Goal: Task Accomplishment & Management: Use online tool/utility

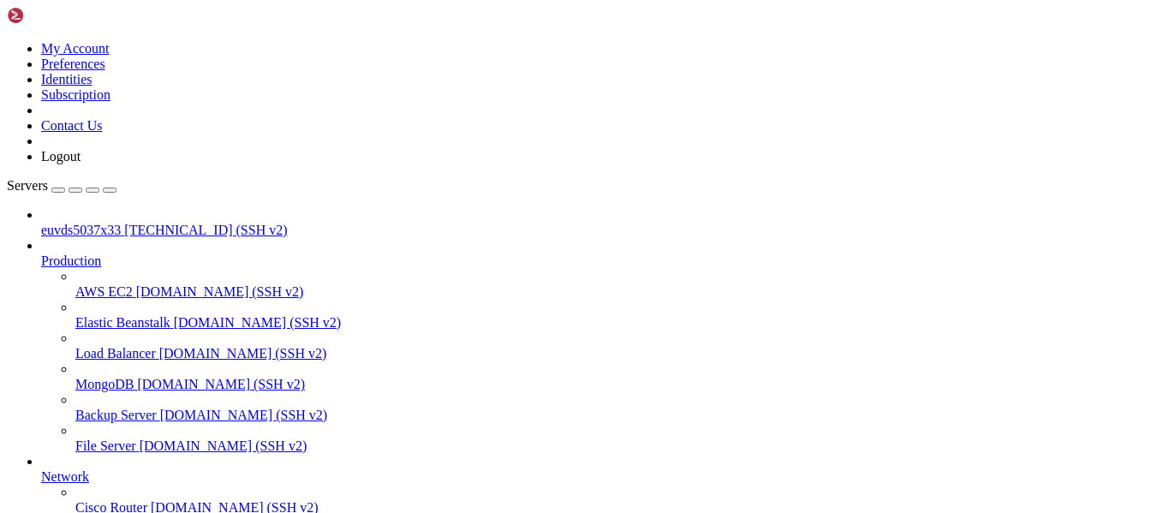
click at [124, 223] on span "[TECHNICAL_ID] (SSH v2)" at bounding box center [205, 230] width 163 height 15
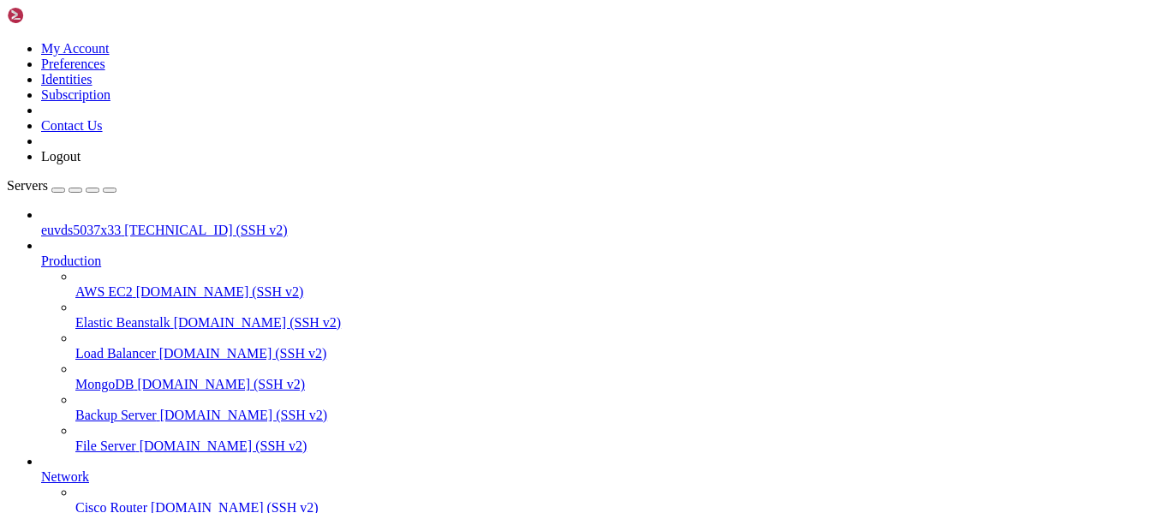
click at [124, 223] on span "[TECHNICAL_ID] (SSH v2)" at bounding box center [205, 230] width 163 height 15
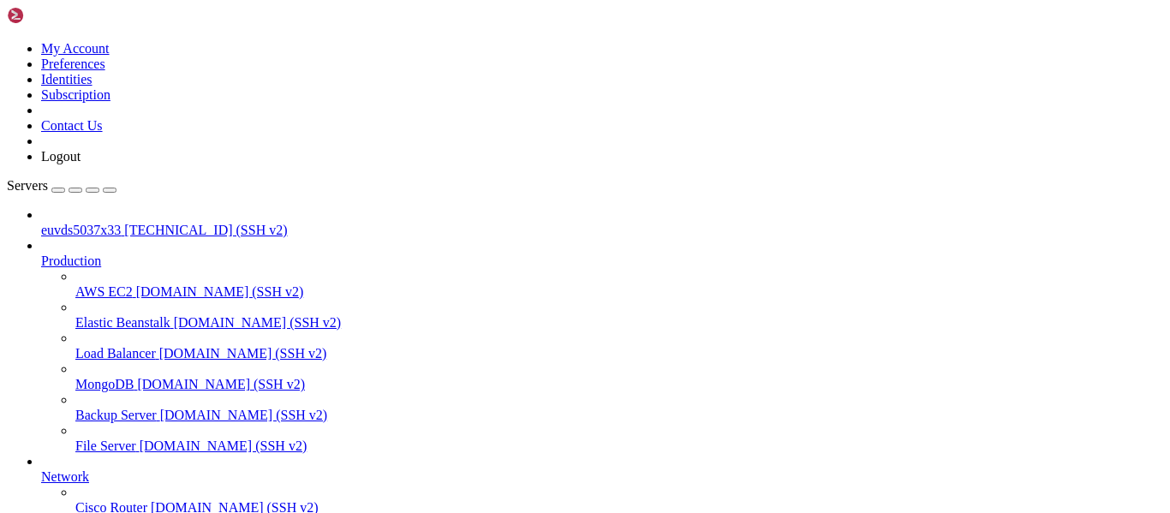
click at [124, 223] on span "[TECHNICAL_ID] (SSH v2)" at bounding box center [205, 230] width 163 height 15
click at [153, 223] on span "[TECHNICAL_ID] (SSH v2)" at bounding box center [205, 230] width 163 height 15
click at [99, 223] on span "euvds5037x33" at bounding box center [81, 230] width 80 height 15
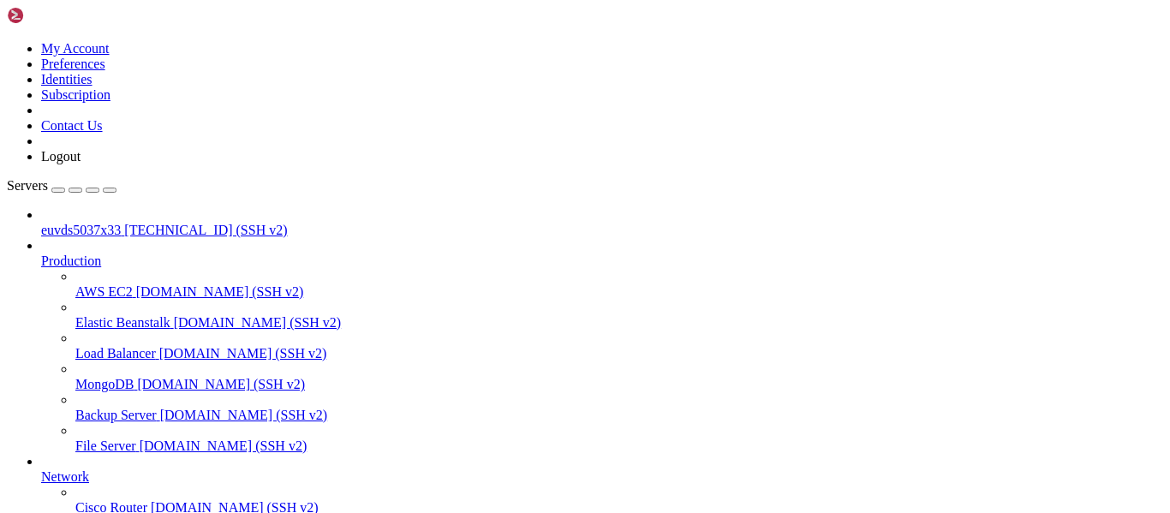
click at [124, 223] on span "[TECHNICAL_ID] (SSH v2)" at bounding box center [205, 230] width 163 height 15
